Goal: Information Seeking & Learning: Learn about a topic

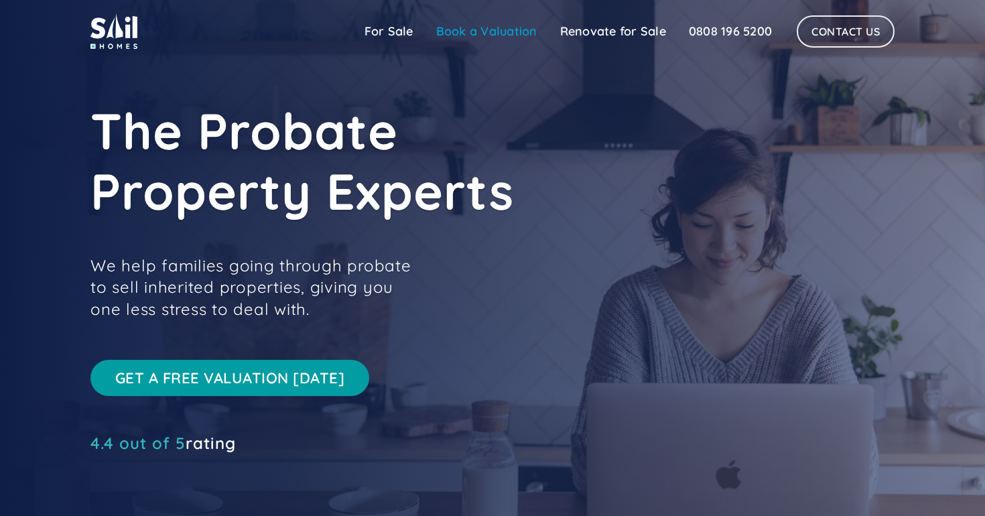
click at [494, 28] on link "Book a Valuation" at bounding box center [487, 31] width 124 height 27
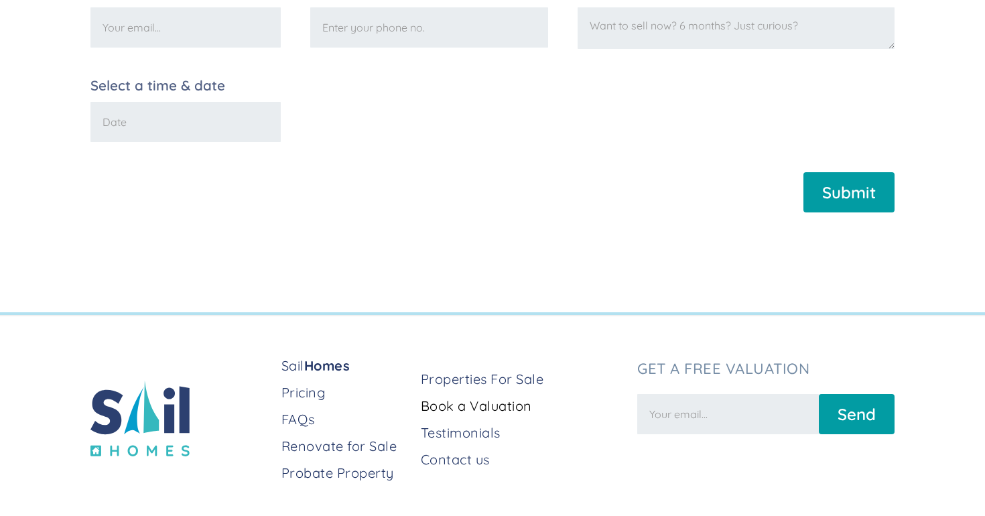
scroll to position [507, 0]
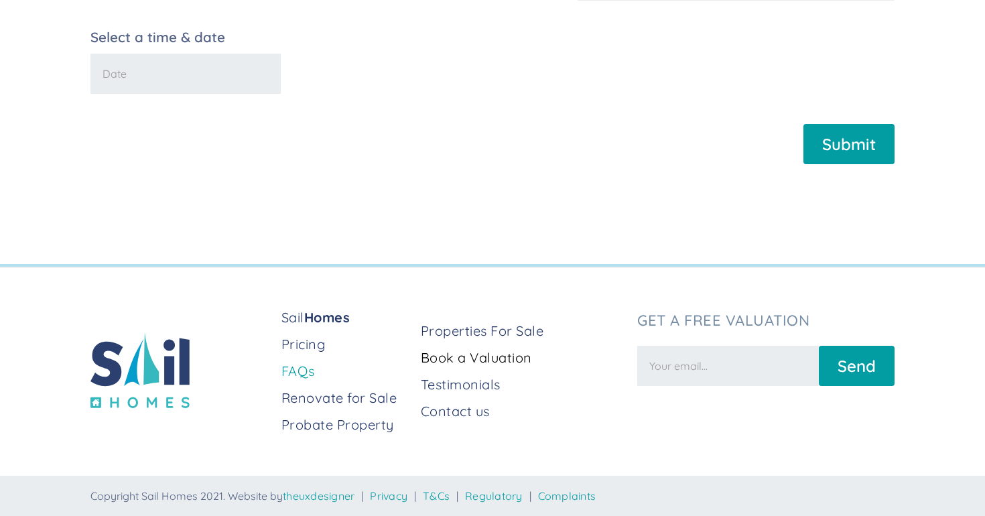
click at [306, 375] on link "FAQs" at bounding box center [346, 371] width 129 height 19
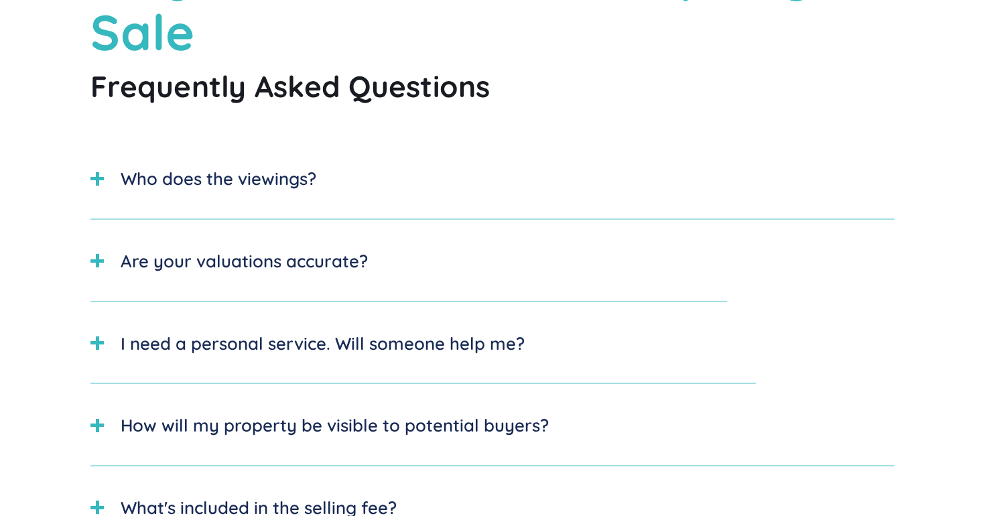
scroll to position [218, 0]
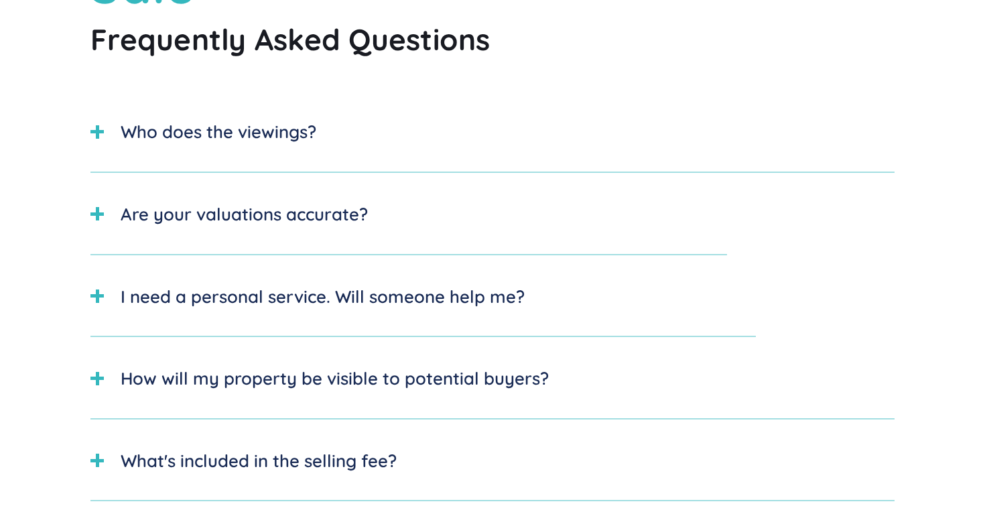
click at [307, 211] on div "Are your valuations accurate?" at bounding box center [244, 214] width 247 height 26
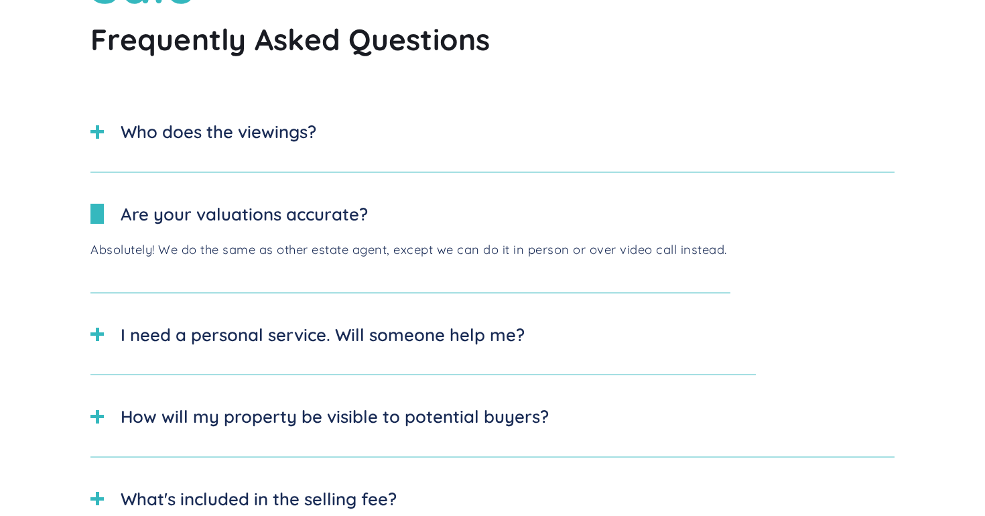
click at [307, 211] on div "Are your valuations accurate?" at bounding box center [244, 214] width 247 height 26
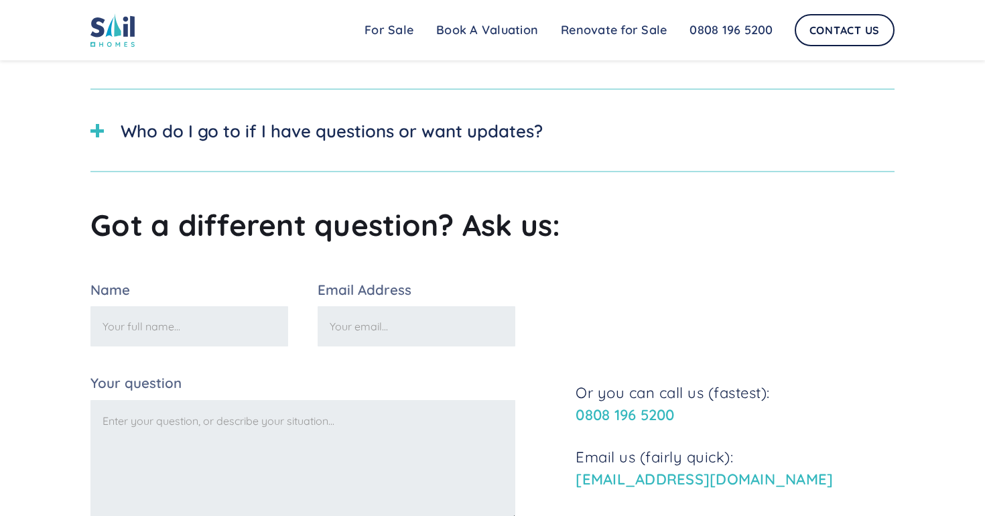
scroll to position [825, 0]
